Goal: Find specific page/section: Find specific page/section

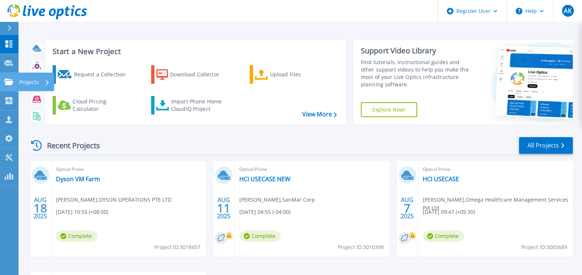
click at [6, 83] on icon at bounding box center [8, 82] width 9 height 6
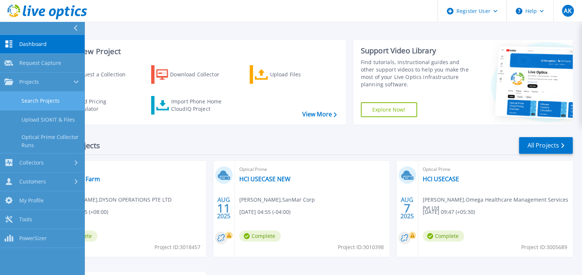
click at [52, 98] on link "Search Projects" at bounding box center [42, 100] width 84 height 19
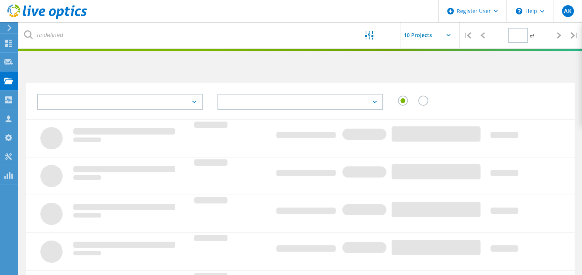
type input "1"
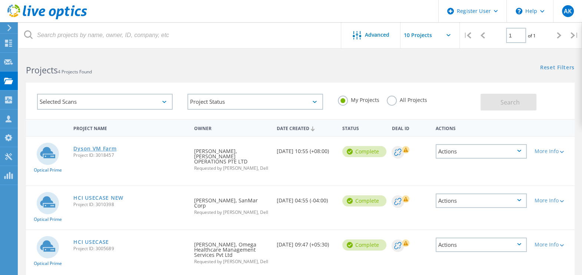
click at [102, 149] on link "Dyson VM Farm" at bounding box center [94, 148] width 43 height 5
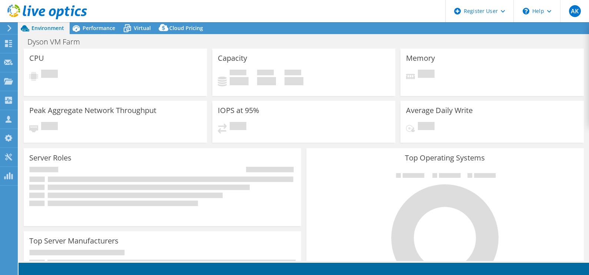
select select "USD"
